Goal: Information Seeking & Learning: Learn about a topic

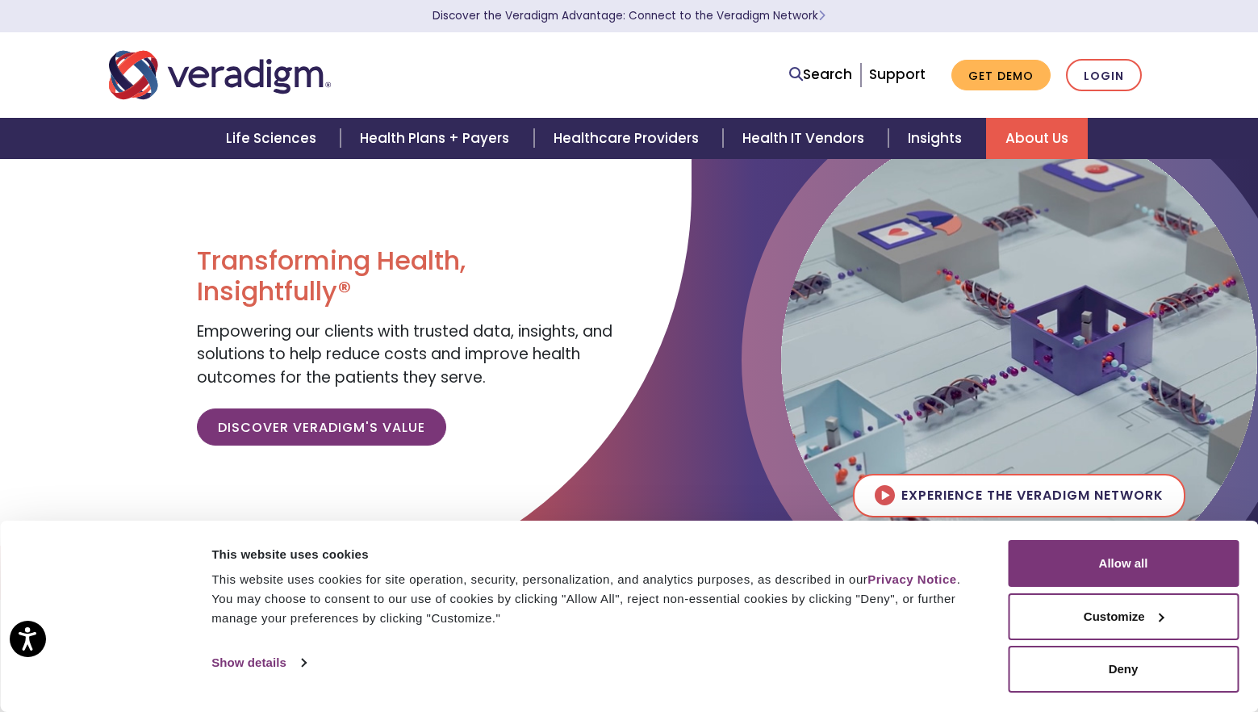
click at [1051, 143] on link "About Us" at bounding box center [1037, 138] width 102 height 41
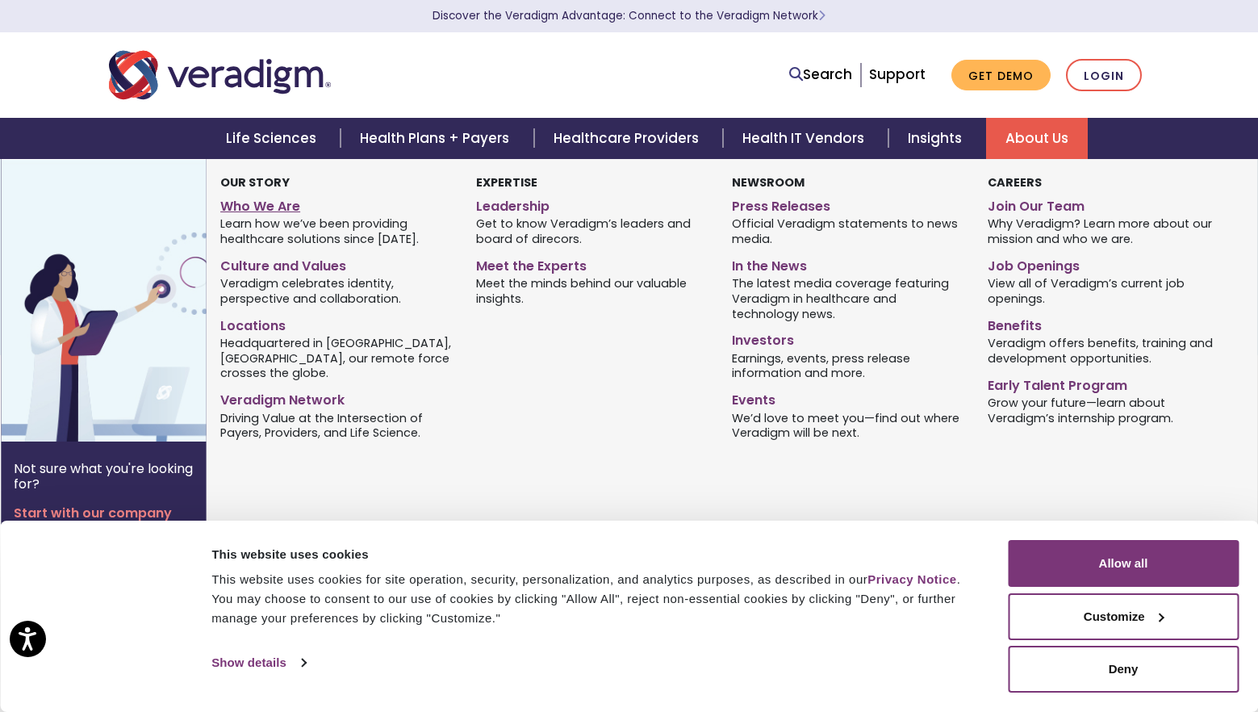
click at [272, 206] on link "Who We Are" at bounding box center [336, 203] width 232 height 23
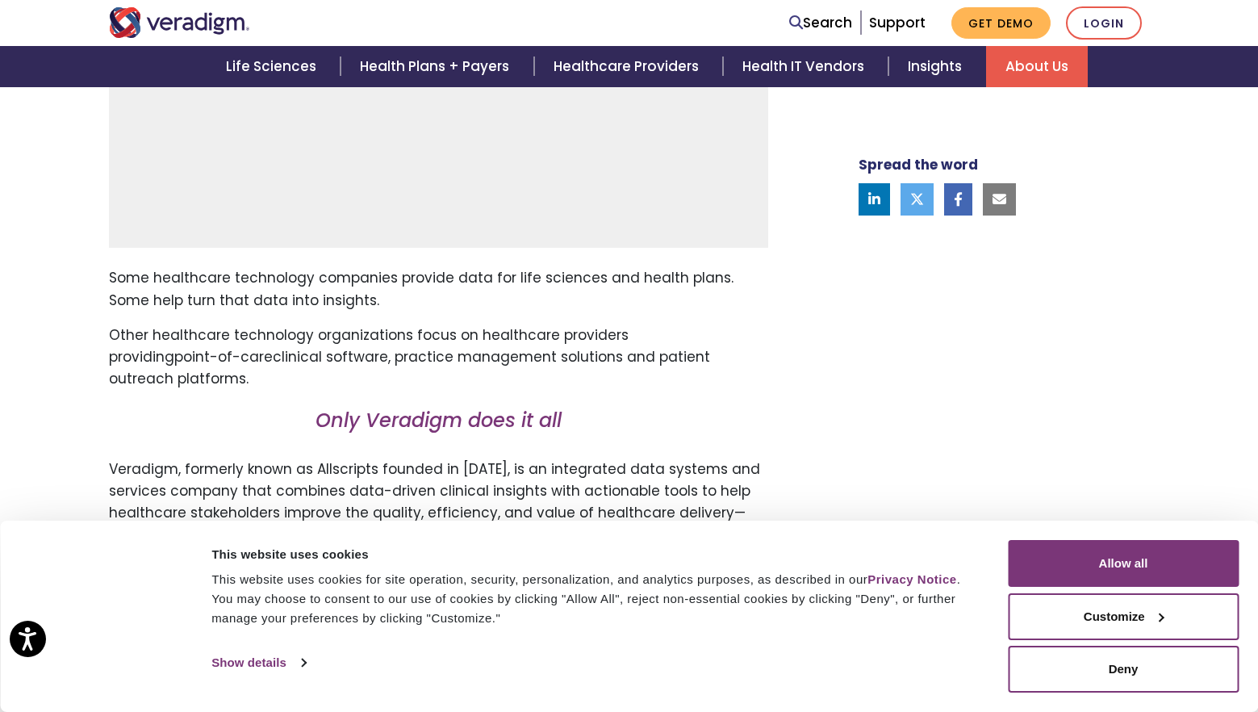
scroll to position [741, 0]
